Goal: Book appointment/travel/reservation

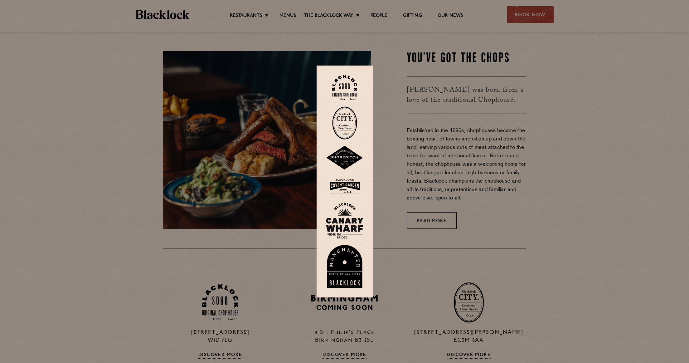
click at [348, 122] on img at bounding box center [344, 122] width 25 height 33
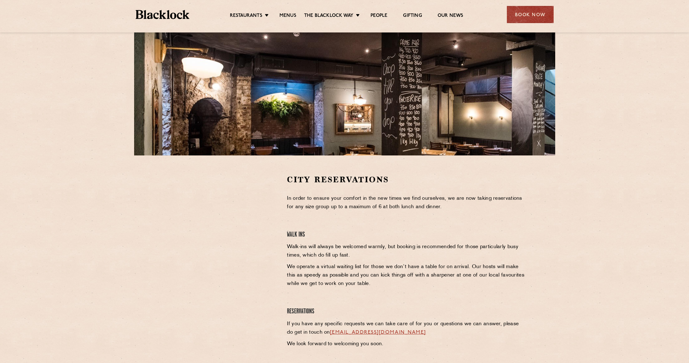
scroll to position [94, 0]
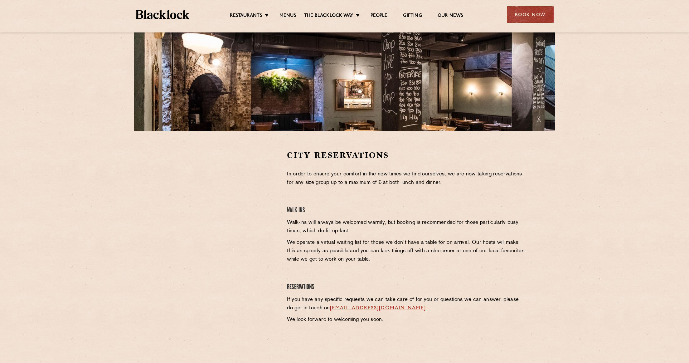
click at [152, 255] on section "City Reservations In order to ensure your comfort in the new times we find ours…" at bounding box center [344, 244] width 689 height 226
